Goal: Transaction & Acquisition: Purchase product/service

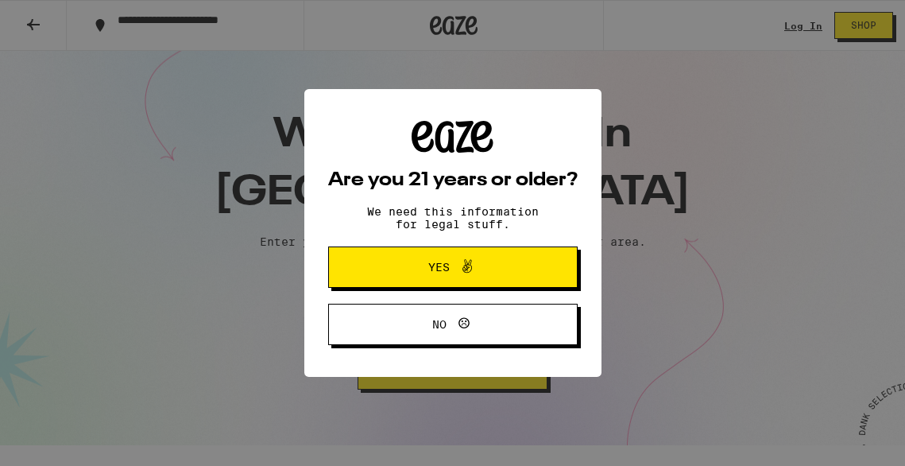
click at [444, 270] on span "Yes" at bounding box center [438, 266] width 21 height 11
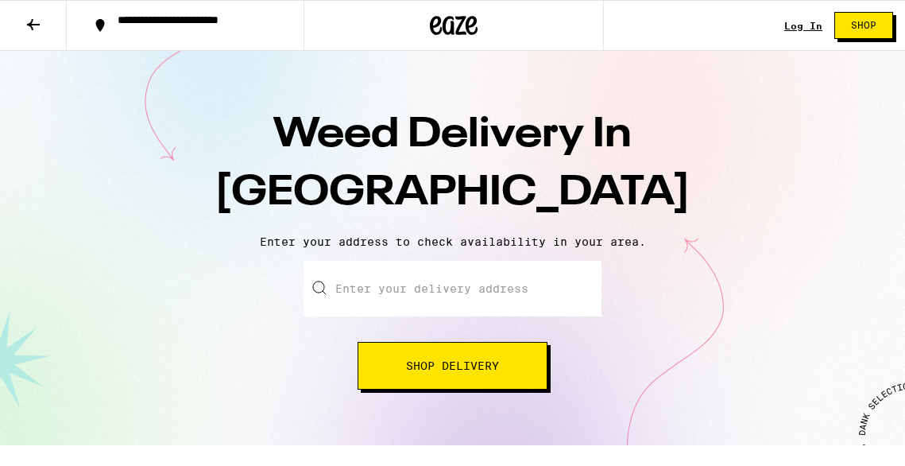
click at [410, 289] on input "Enter your delivery address" at bounding box center [452, 289] width 298 height 56
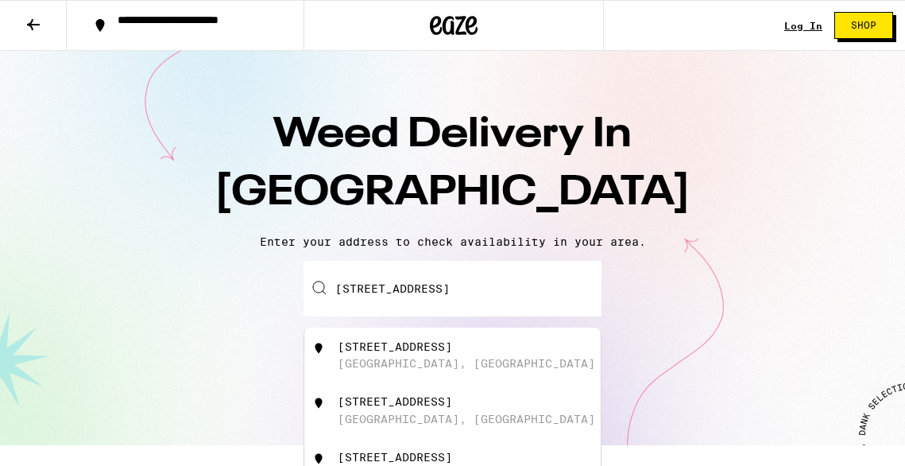
click at [388, 420] on div "[GEOGRAPHIC_DATA], [GEOGRAPHIC_DATA]" at bounding box center [466, 418] width 257 height 13
type input "[STREET_ADDRESS]"
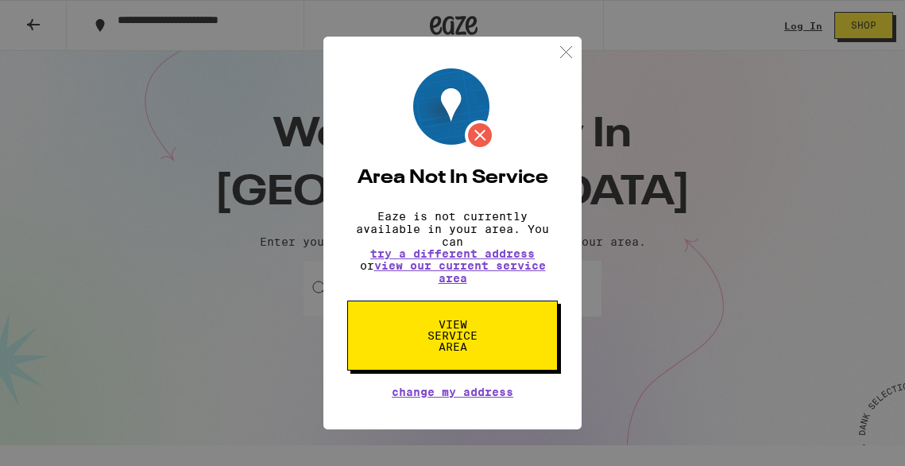
click at [449, 336] on span "View Service Area" at bounding box center [452, 335] width 82 height 33
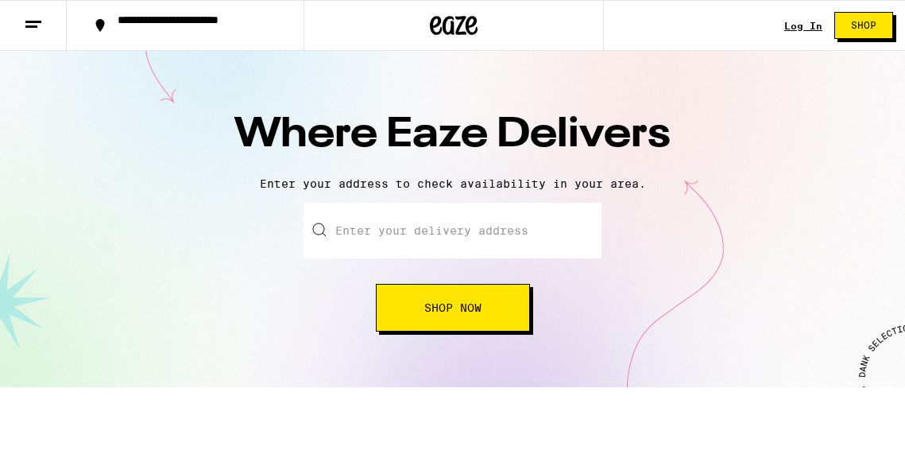
click at [375, 236] on input "text" at bounding box center [452, 231] width 298 height 56
click at [296, 329] on div "Enter your delivery address Shop Now" at bounding box center [452, 267] width 873 height 129
